Goal: Information Seeking & Learning: Stay updated

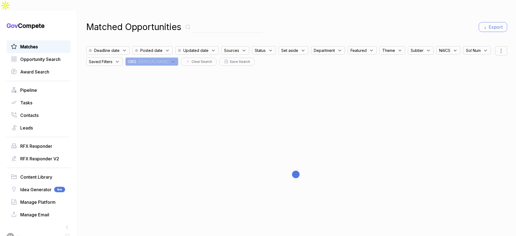
drag, startPoint x: 180, startPoint y: 49, endPoint x: 180, endPoint y: 54, distance: 4.4
click at [176, 59] on icon at bounding box center [173, 61] width 5 height 5
click at [183, 70] on input "text" at bounding box center [162, 75] width 65 height 11
drag, startPoint x: 174, startPoint y: 111, endPoint x: 179, endPoint y: 108, distance: 5.7
click at [143, 121] on span "EN" at bounding box center [140, 124] width 6 height 7
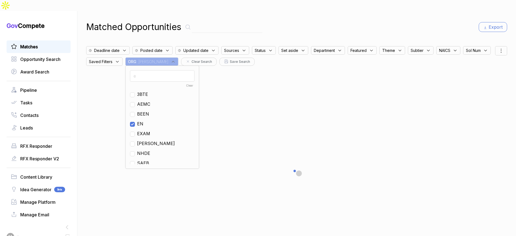
checkbox input "true"
drag, startPoint x: 303, startPoint y: 15, endPoint x: 386, endPoint y: 22, distance: 83.1
click at [305, 21] on div "Matched Opportunities Export" at bounding box center [296, 27] width 421 height 13
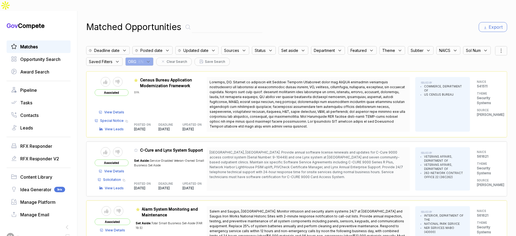
click at [504, 40] on div "Matched Opportunities Export Deadline date Posted date Updated date Sources Sta…" at bounding box center [296, 129] width 439 height 236
click at [498, 48] on icon at bounding box center [501, 51] width 7 height 7
click at [483, 70] on span "Sorting" at bounding box center [482, 73] width 13 height 6
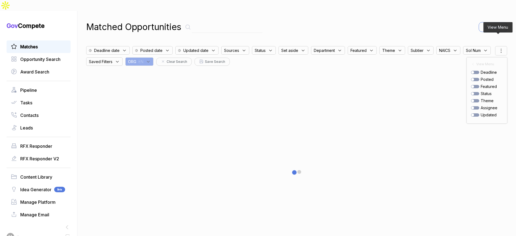
drag, startPoint x: 476, startPoint y: 69, endPoint x: 472, endPoint y: 69, distance: 4.1
click at [472, 77] on div "posted" at bounding box center [487, 80] width 32 height 6
click at [472, 78] on div at bounding box center [475, 79] width 8 height 3
checkbox input "true"
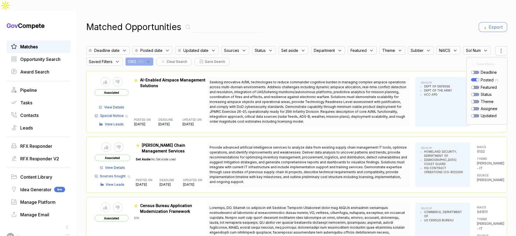
drag, startPoint x: 409, startPoint y: 25, endPoint x: 400, endPoint y: 50, distance: 26.3
click at [409, 25] on div "Matched Opportunities Export Deadline date Posted date Updated date Sources Sta…" at bounding box center [296, 129] width 421 height 236
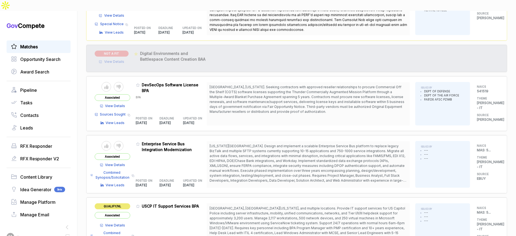
scroll to position [819, 0]
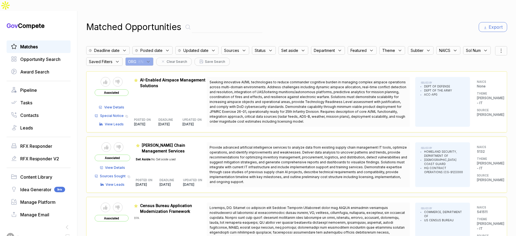
click at [153, 57] on div "ORG : EN" at bounding box center [139, 61] width 28 height 8
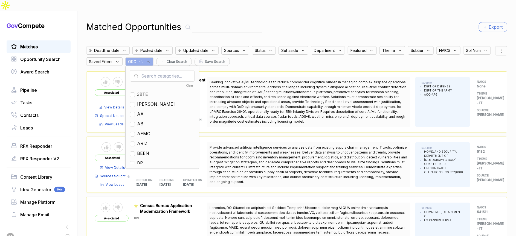
click at [184, 70] on input "text" at bounding box center [162, 75] width 65 height 11
type input "mh"
click at [145, 91] on span "MH" at bounding box center [141, 94] width 8 height 7
checkbox input "true"
drag, startPoint x: 321, startPoint y: 18, endPoint x: 420, endPoint y: 39, distance: 100.8
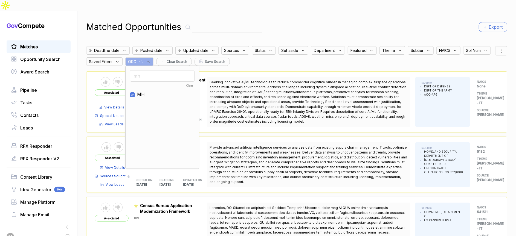
click at [322, 21] on div "Matched Opportunities Export" at bounding box center [296, 27] width 421 height 13
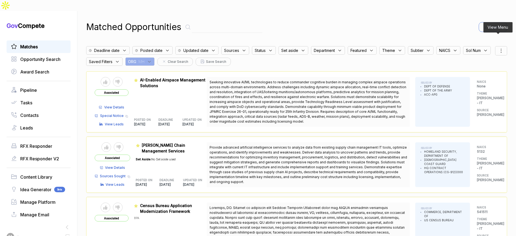
click at [495, 46] on div at bounding box center [501, 50] width 12 height 9
click at [472, 78] on div at bounding box center [475, 79] width 8 height 3
checkbox input "true"
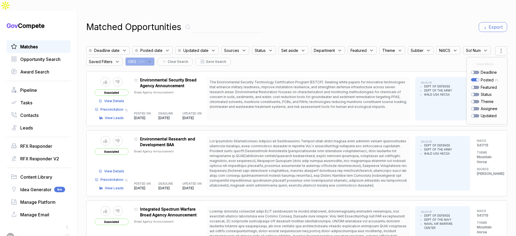
drag, startPoint x: 409, startPoint y: 16, endPoint x: 412, endPoint y: 34, distance: 18.8
click at [409, 21] on div "Matched Opportunities Export" at bounding box center [296, 27] width 421 height 13
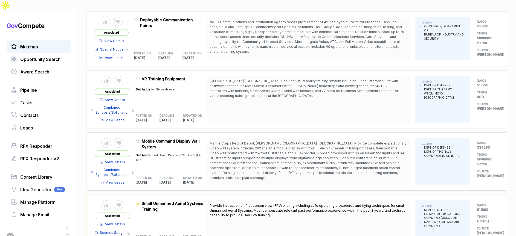
scroll to position [451, 0]
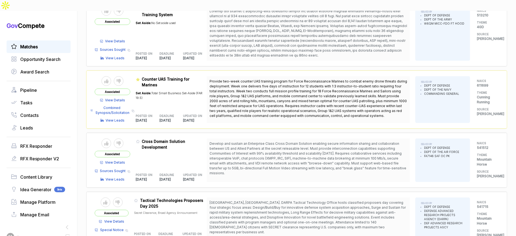
scroll to position [1081, 0]
